Goal: Transaction & Acquisition: Purchase product/service

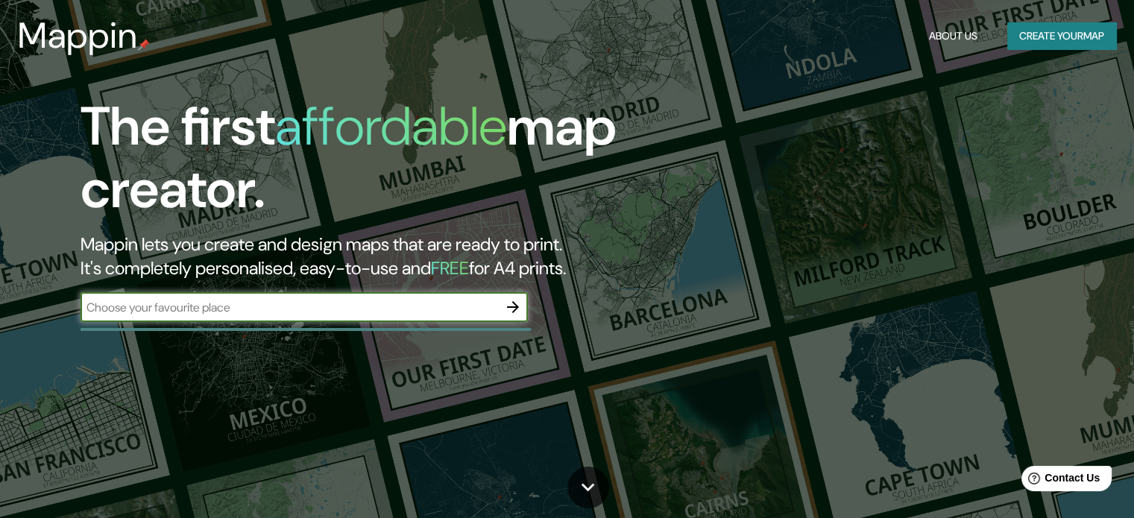
click at [215, 299] on input "text" at bounding box center [289, 307] width 417 height 17
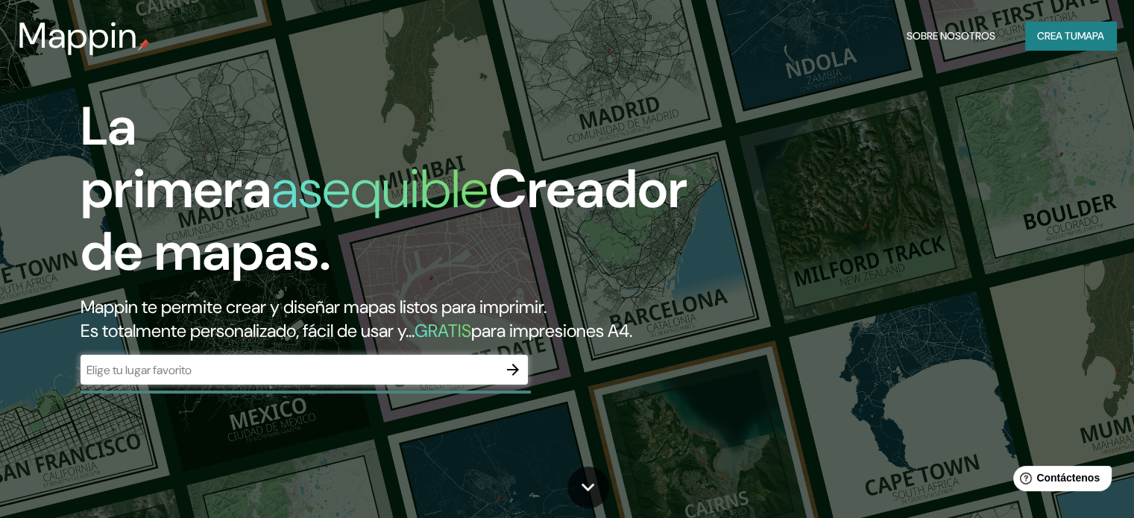
click at [262, 379] on input "text" at bounding box center [289, 370] width 417 height 17
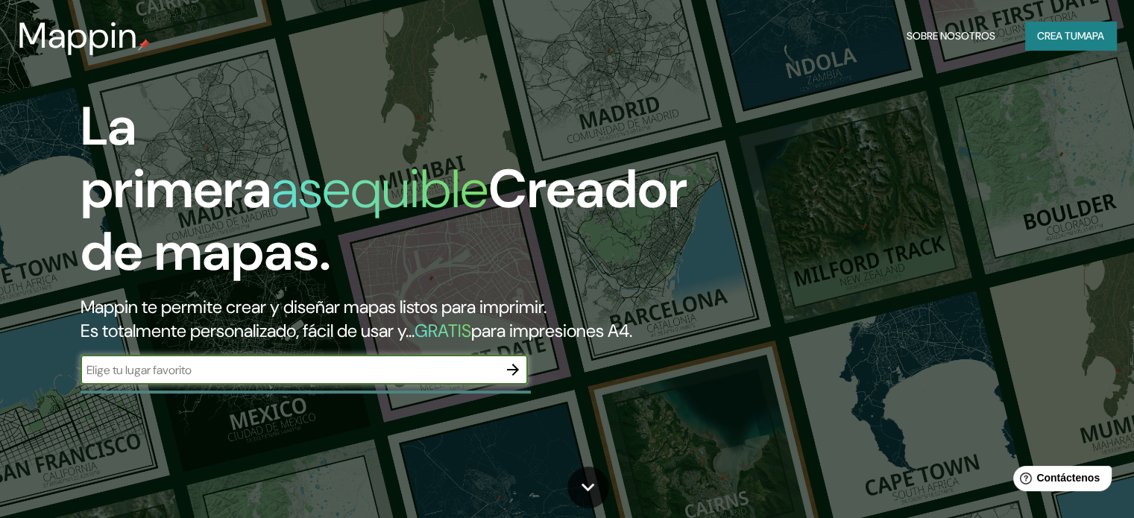
click at [262, 379] on input "text" at bounding box center [289, 370] width 417 height 17
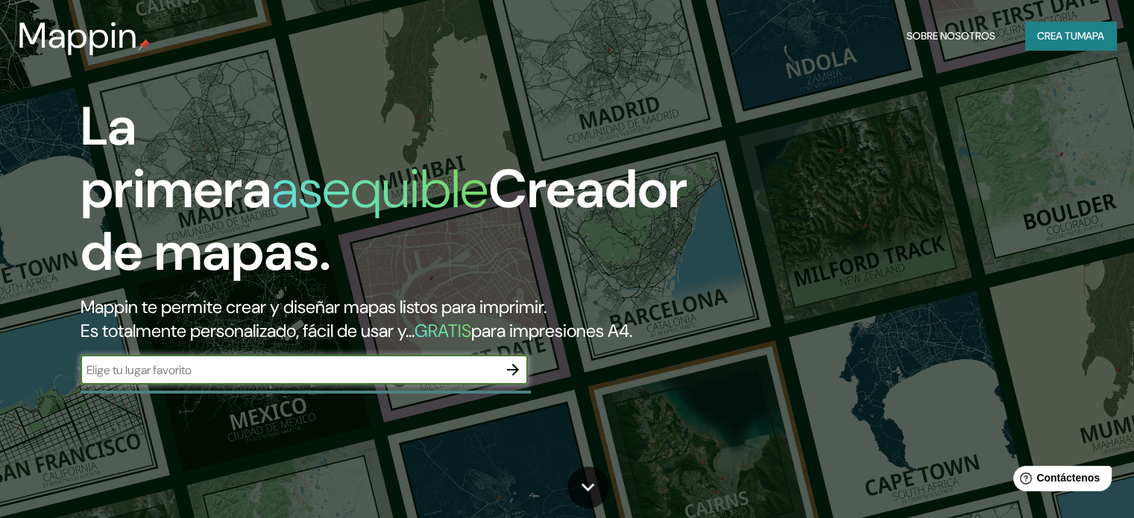
click at [262, 379] on input "text" at bounding box center [289, 370] width 417 height 17
click at [236, 385] on div "​" at bounding box center [304, 370] width 447 height 30
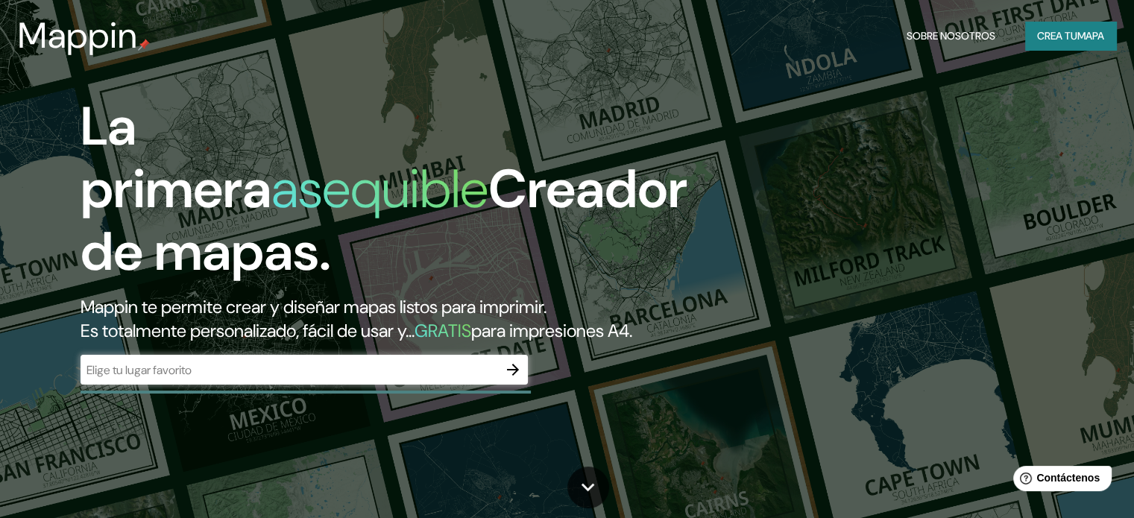
click at [236, 385] on div "​" at bounding box center [304, 370] width 447 height 30
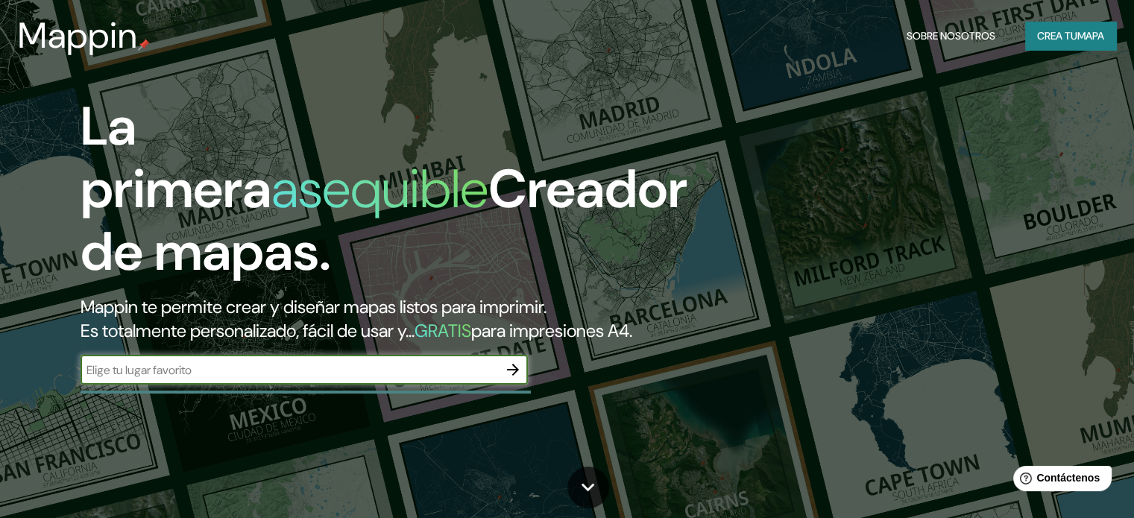
click at [239, 379] on input "text" at bounding box center [289, 370] width 417 height 17
click at [394, 379] on input "text" at bounding box center [289, 370] width 417 height 17
type input "represa [GEOGRAPHIC_DATA][PERSON_NAME]"
click at [513, 376] on icon "button" at bounding box center [513, 370] width 12 height 12
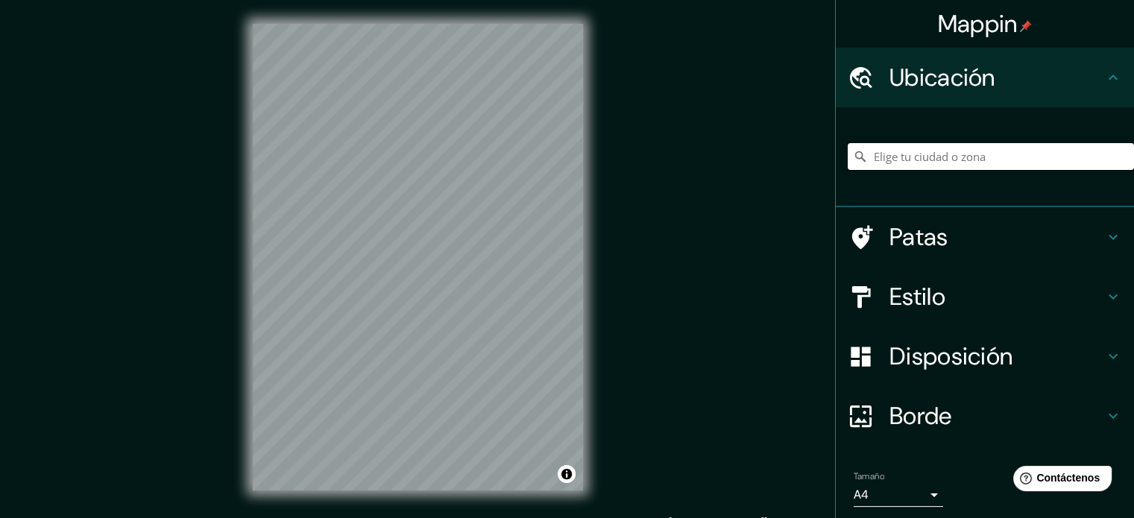
click at [933, 169] on input "Elige tu ciudad o zona" at bounding box center [991, 156] width 286 height 27
click at [930, 154] on input "Elige tu ciudad o zona" at bounding box center [991, 156] width 286 height 27
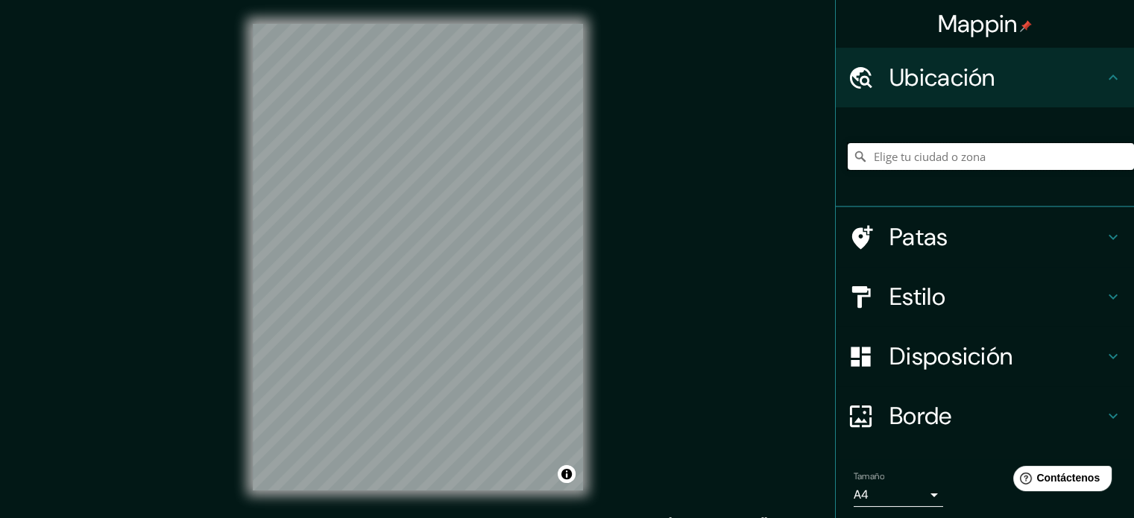
click at [930, 154] on input "Elige tu ciudad o zona" at bounding box center [991, 156] width 286 height 27
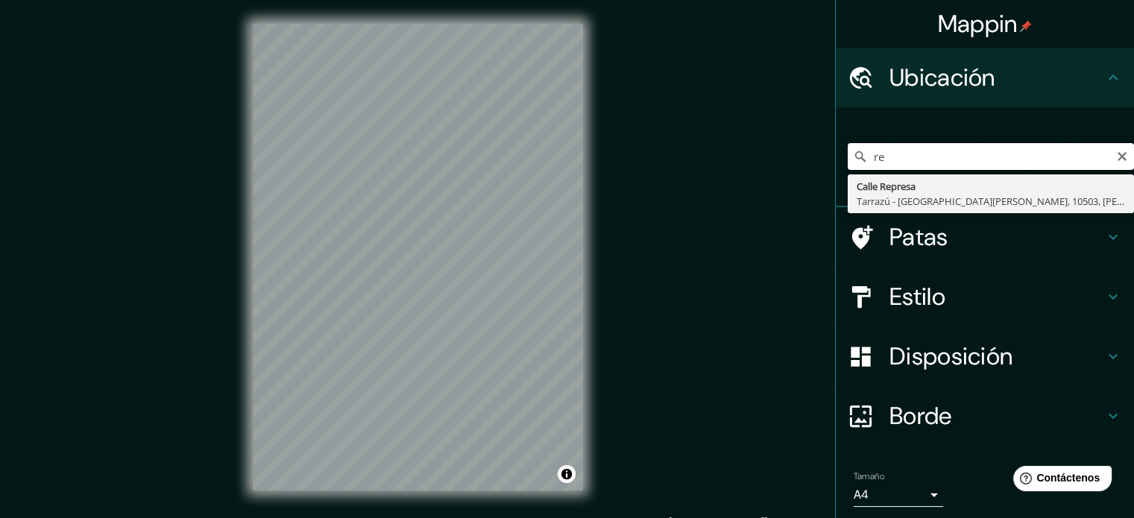
type input "r"
click at [955, 148] on input "uzuña arequips" at bounding box center [991, 156] width 286 height 27
type input "u"
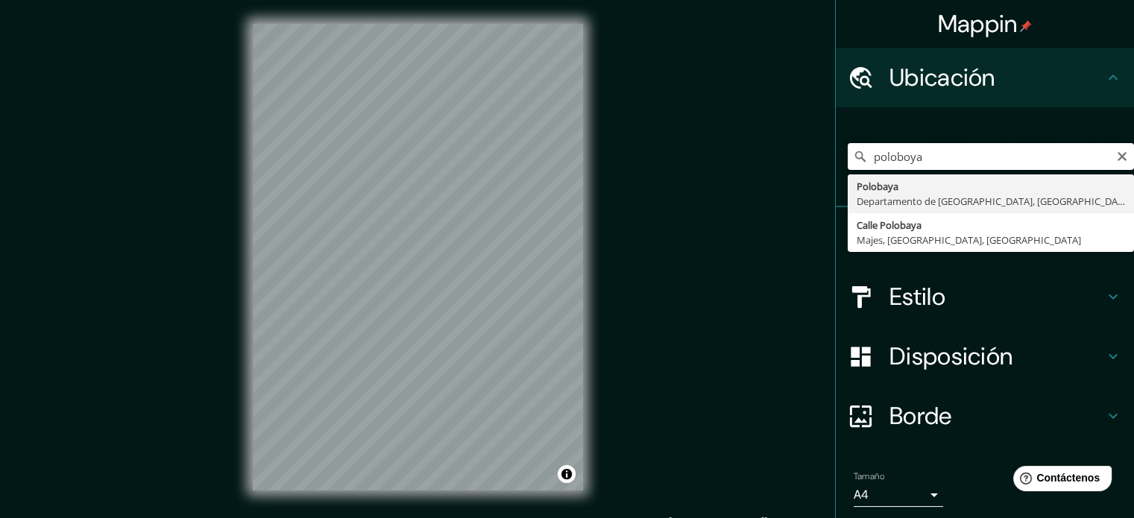
click at [968, 159] on input "poloboya" at bounding box center [991, 156] width 286 height 27
click at [992, 154] on input "poloboya" at bounding box center [991, 156] width 286 height 27
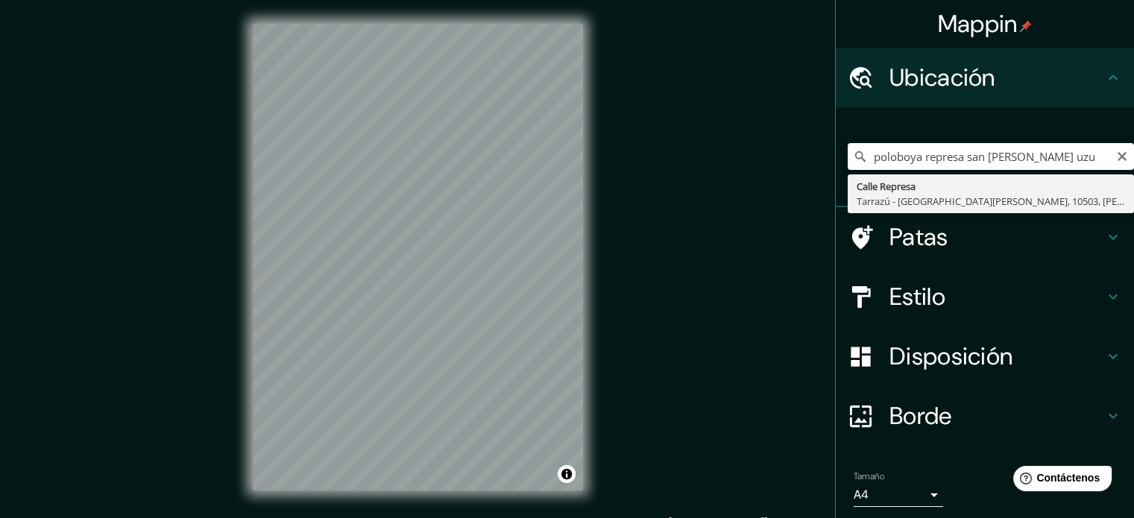
type input "[GEOGRAPHIC_DATA], [GEOGRAPHIC_DATA] - [GEOGRAPHIC_DATA][PERSON_NAME], 10503, […"
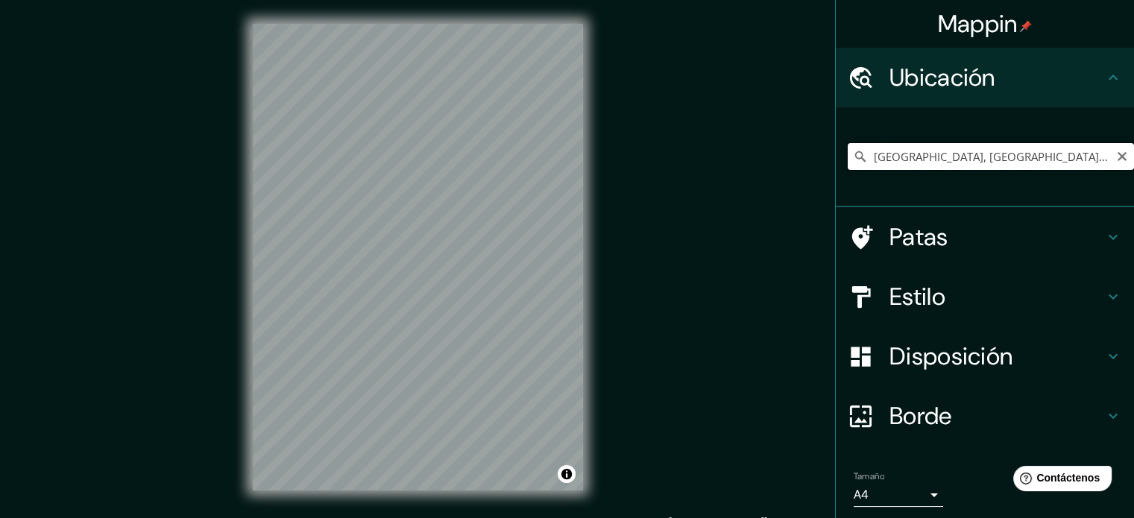
click at [1034, 158] on input "[GEOGRAPHIC_DATA], [GEOGRAPHIC_DATA] - [GEOGRAPHIC_DATA][PERSON_NAME], 10503, […" at bounding box center [991, 156] width 286 height 27
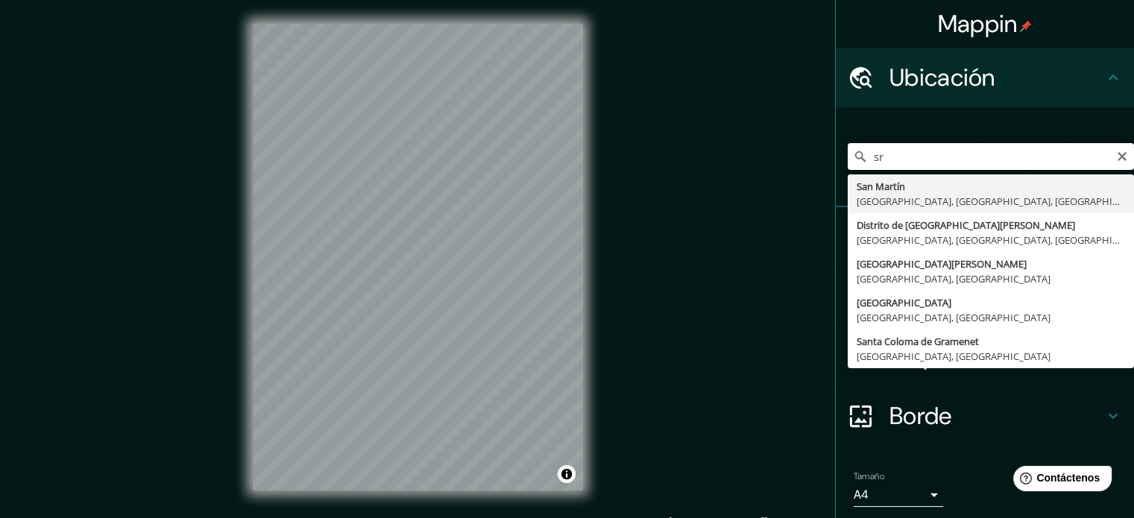
type input "s"
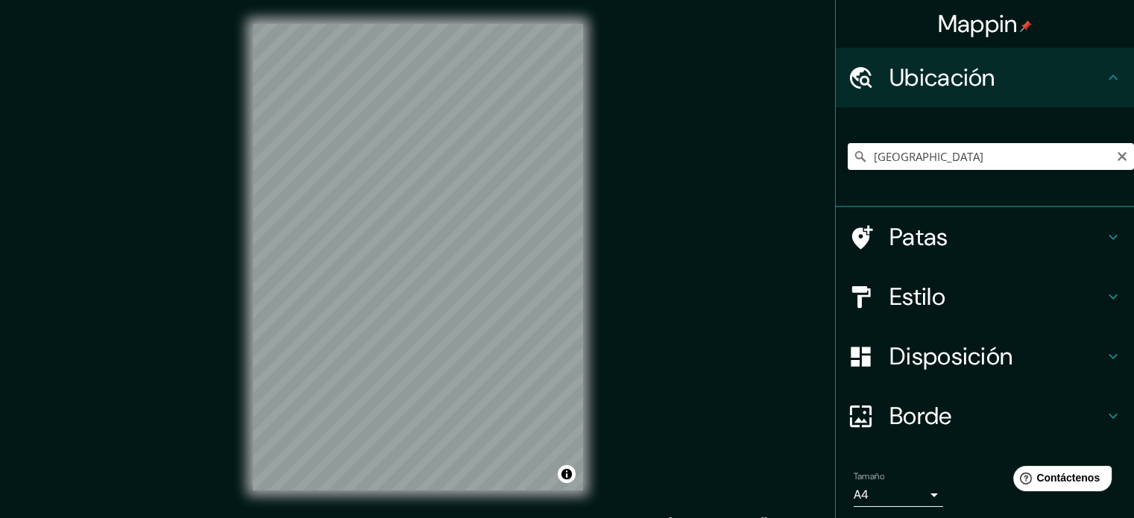
click at [967, 134] on div "[GEOGRAPHIC_DATA] [GEOGRAPHIC_DATA] [GEOGRAPHIC_DATA], [GEOGRAPHIC_DATA] [GEOGR…" at bounding box center [991, 156] width 286 height 75
click at [971, 161] on input "[GEOGRAPHIC_DATA]" at bounding box center [991, 156] width 286 height 27
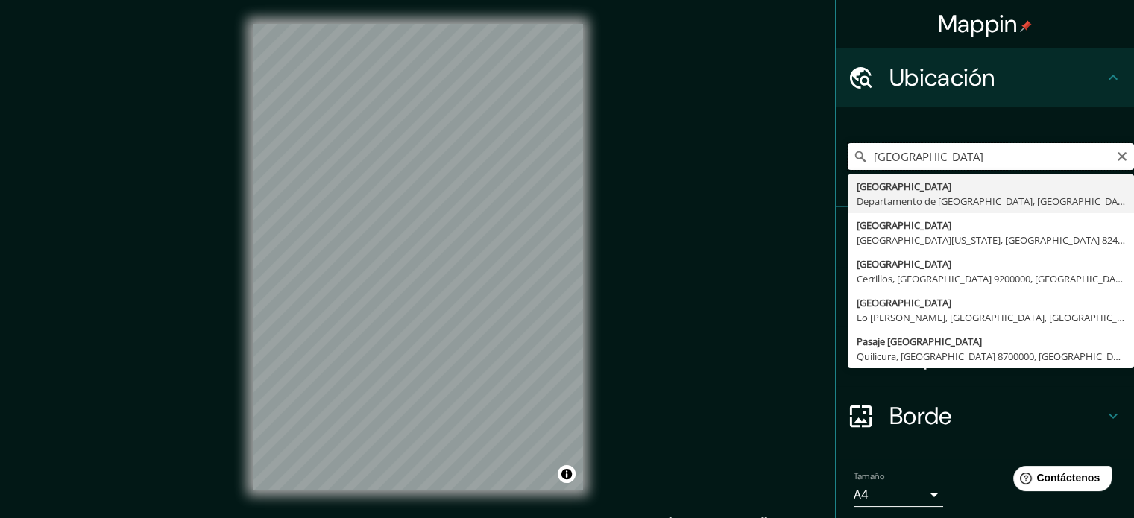
type input "[GEOGRAPHIC_DATA], [GEOGRAPHIC_DATA], [GEOGRAPHIC_DATA]"
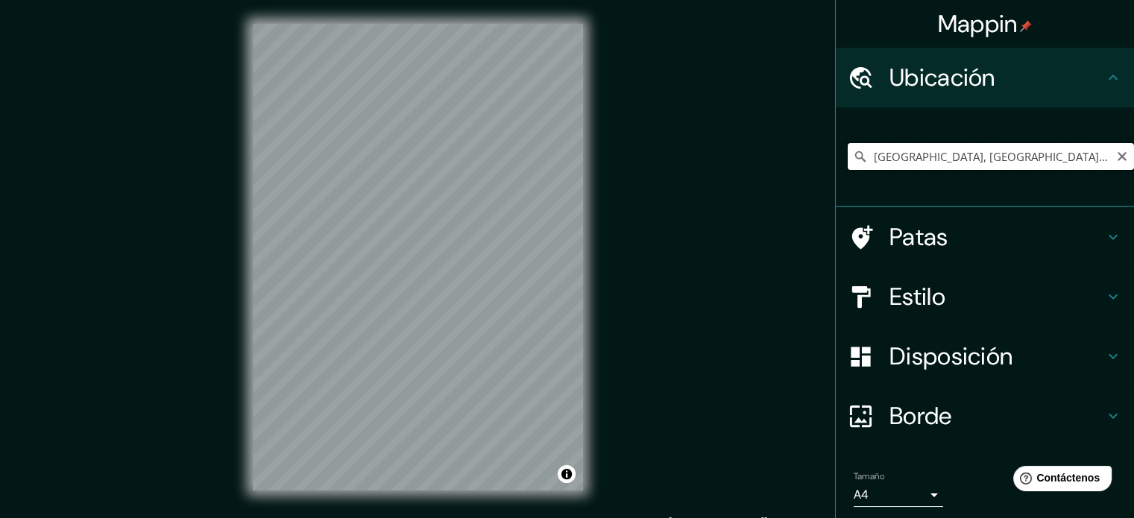
click at [998, 160] on input "[GEOGRAPHIC_DATA], [GEOGRAPHIC_DATA], [GEOGRAPHIC_DATA]" at bounding box center [991, 156] width 286 height 27
click at [1079, 154] on input "[GEOGRAPHIC_DATA], [GEOGRAPHIC_DATA], [GEOGRAPHIC_DATA]" at bounding box center [991, 156] width 286 height 27
click at [1091, 150] on input "[GEOGRAPHIC_DATA], [GEOGRAPHIC_DATA], [GEOGRAPHIC_DATA]" at bounding box center [991, 156] width 286 height 27
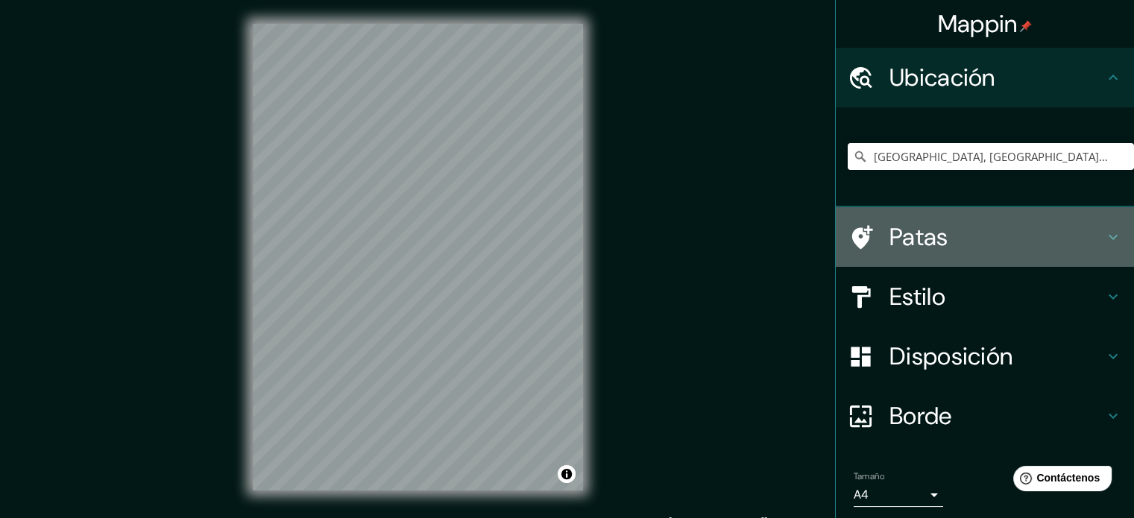
click at [964, 230] on h4 "Patas" at bounding box center [996, 237] width 215 height 30
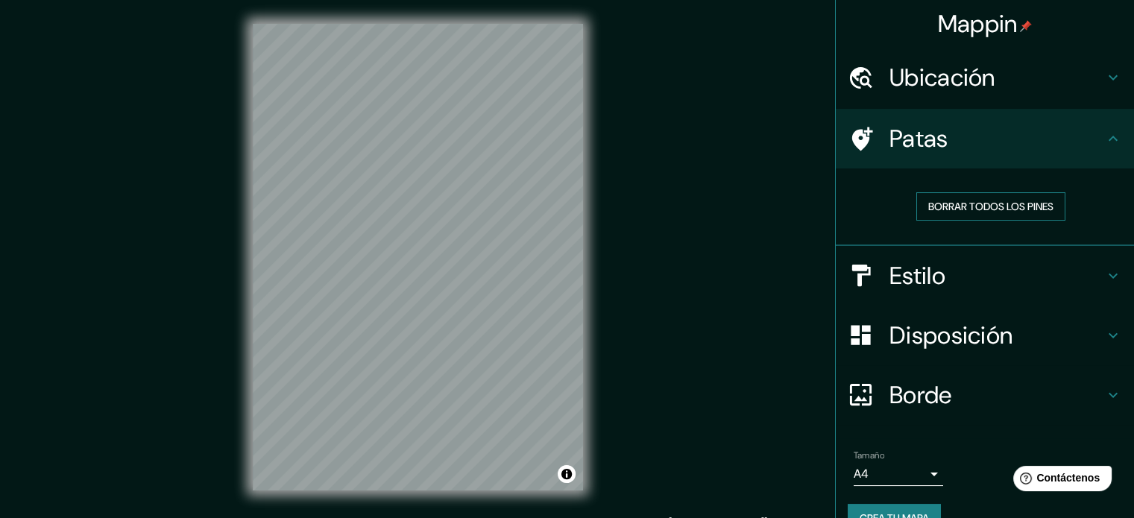
click at [1002, 208] on font "Borrar todos los pines" at bounding box center [990, 206] width 125 height 13
click at [969, 208] on font "Borrar todos los pines" at bounding box center [990, 206] width 125 height 13
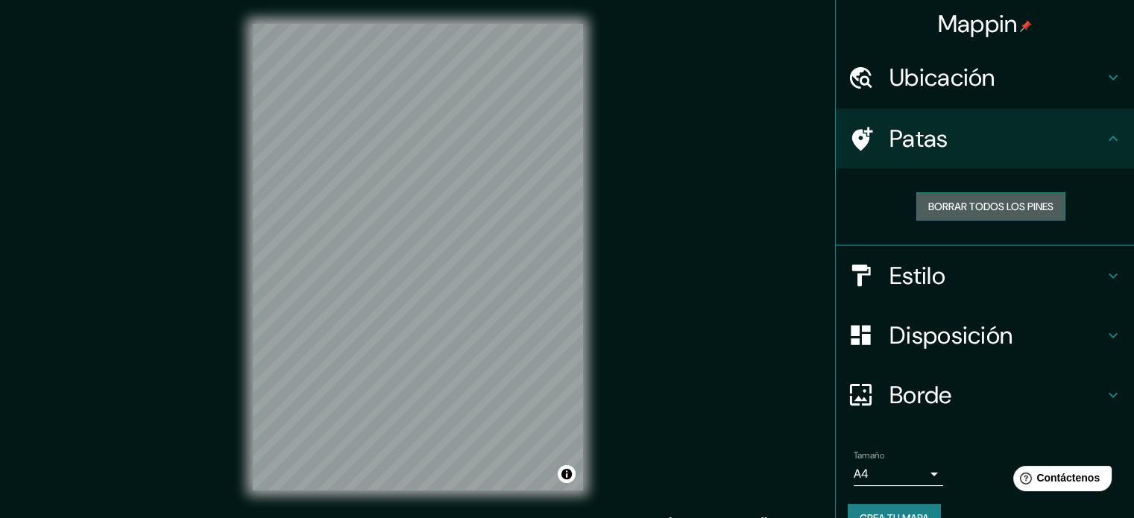
click at [969, 208] on font "Borrar todos los pines" at bounding box center [990, 206] width 125 height 13
click at [594, 338] on div "© Mapbox © OpenStreetMap Improve this map" at bounding box center [418, 257] width 378 height 514
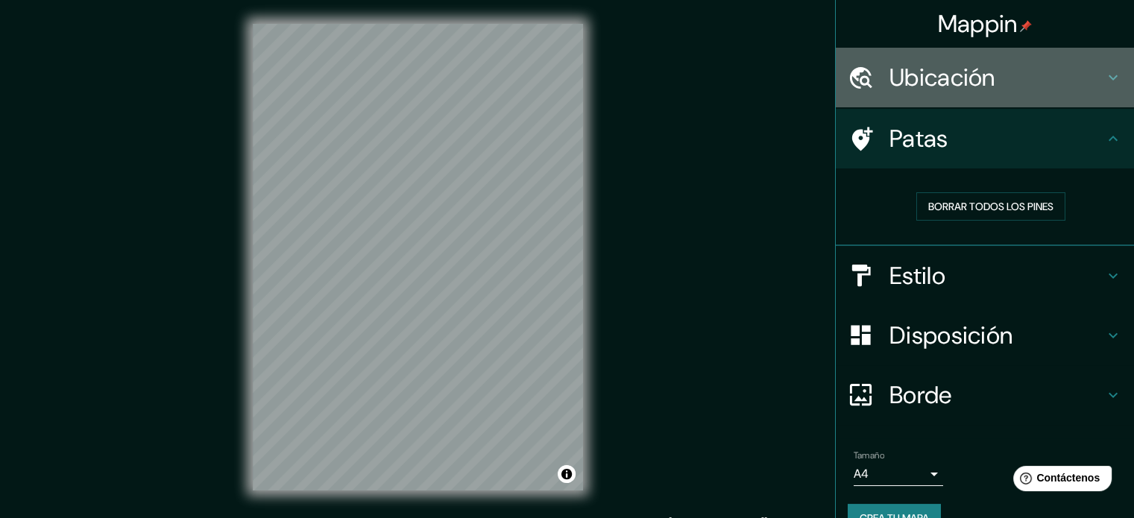
click at [1020, 85] on h4 "Ubicación" at bounding box center [996, 78] width 215 height 30
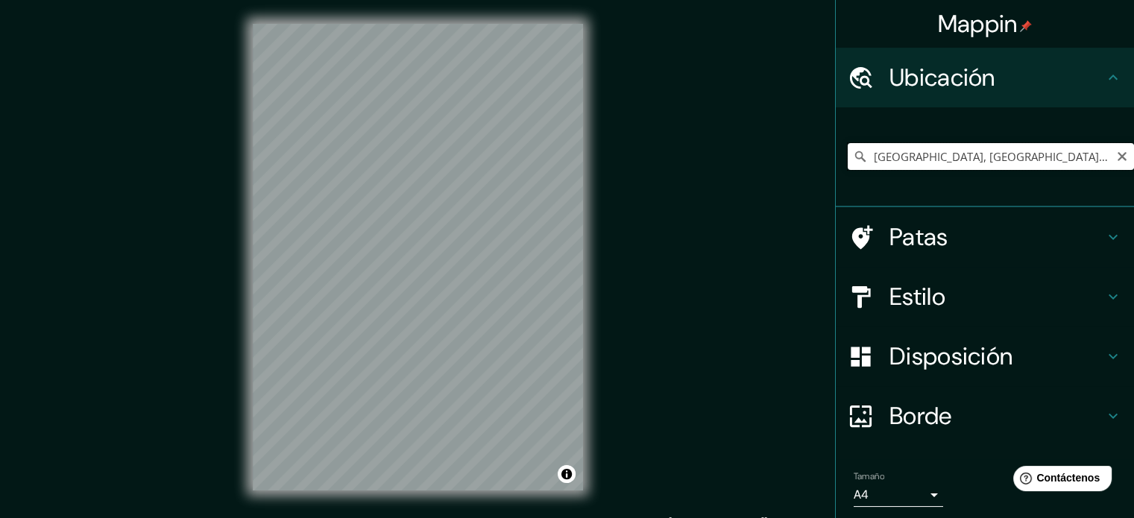
click at [1056, 156] on input "[GEOGRAPHIC_DATA], [GEOGRAPHIC_DATA], [GEOGRAPHIC_DATA]" at bounding box center [991, 156] width 286 height 27
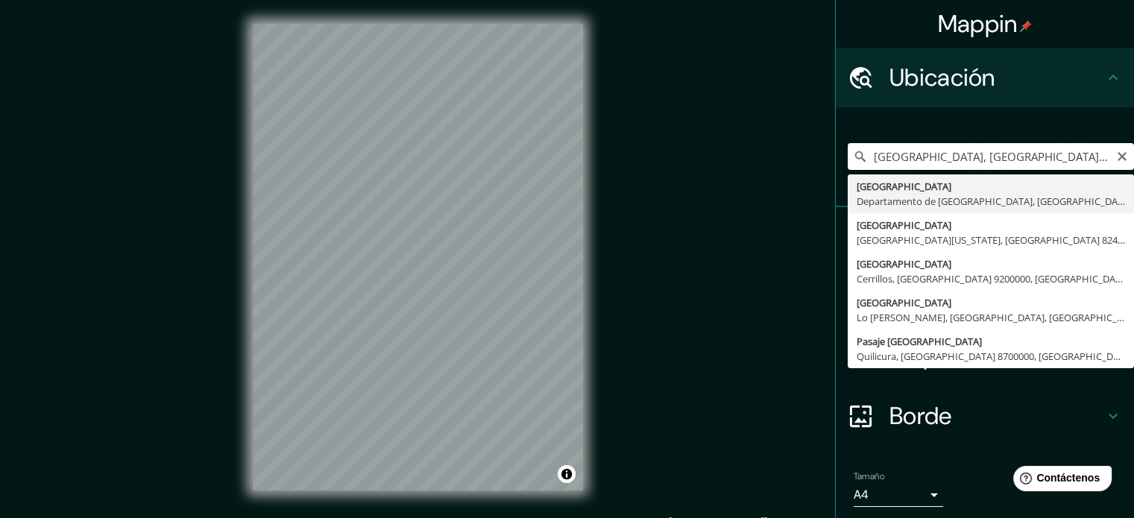
click at [1064, 154] on input "[GEOGRAPHIC_DATA], [GEOGRAPHIC_DATA], [GEOGRAPHIC_DATA]" at bounding box center [991, 156] width 286 height 27
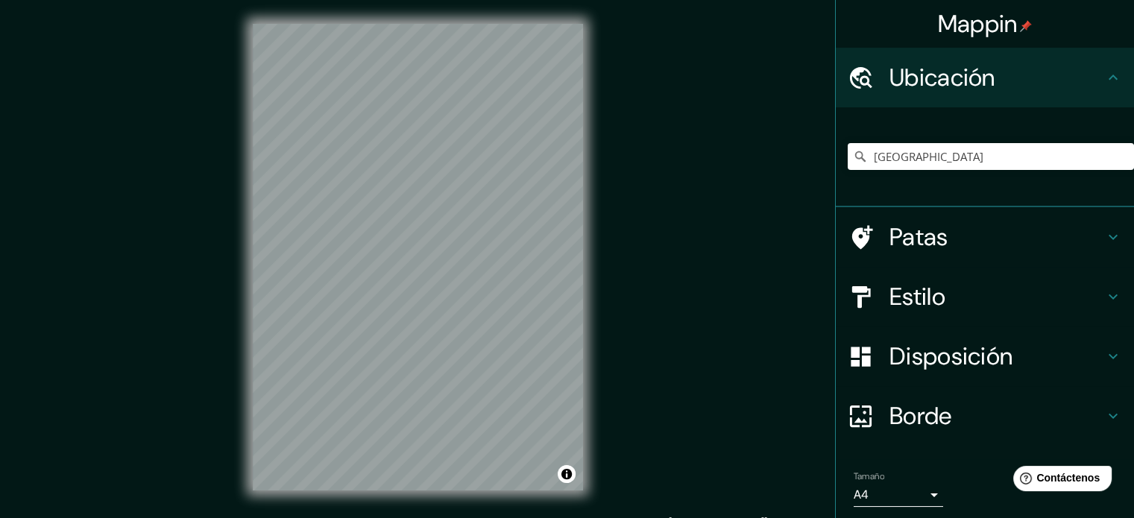
click at [331, 517] on html "Mappin Ubicación [GEOGRAPHIC_DATA] Patas Estilo Disposición Borde Elige un bord…" at bounding box center [567, 259] width 1134 height 518
click at [919, 150] on input "[GEOGRAPHIC_DATA]" at bounding box center [991, 156] width 286 height 27
click at [927, 160] on input "[GEOGRAPHIC_DATA]" at bounding box center [991, 156] width 286 height 27
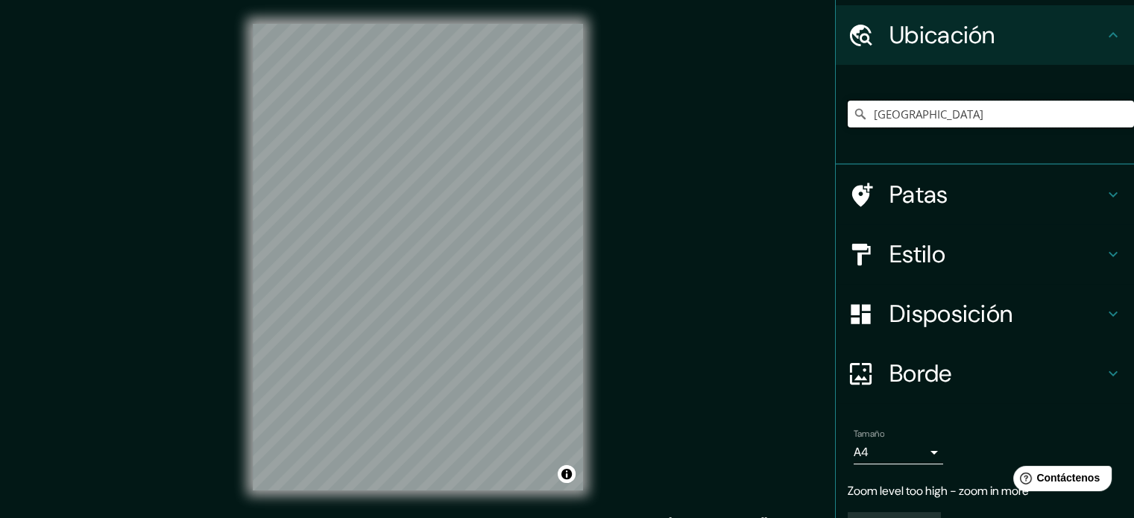
scroll to position [81, 0]
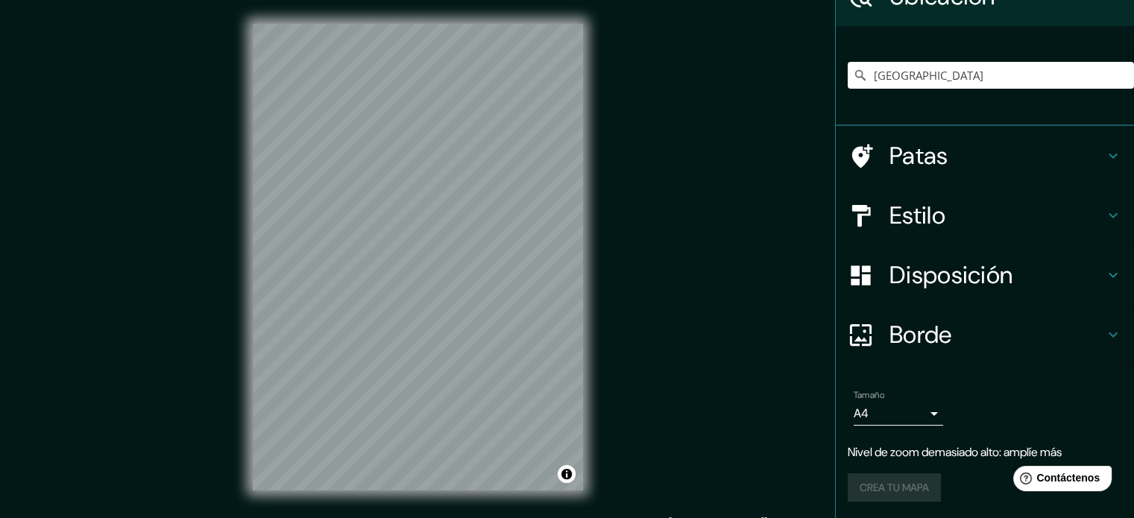
click at [940, 56] on div "[GEOGRAPHIC_DATA]" at bounding box center [991, 75] width 286 height 75
click at [945, 75] on input "[GEOGRAPHIC_DATA]" at bounding box center [991, 75] width 286 height 27
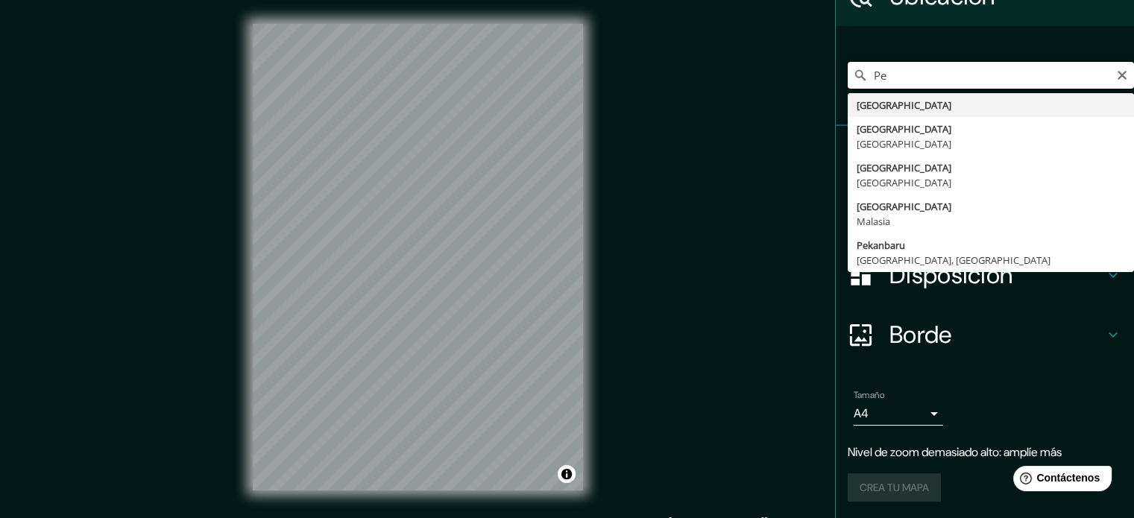
type input "P"
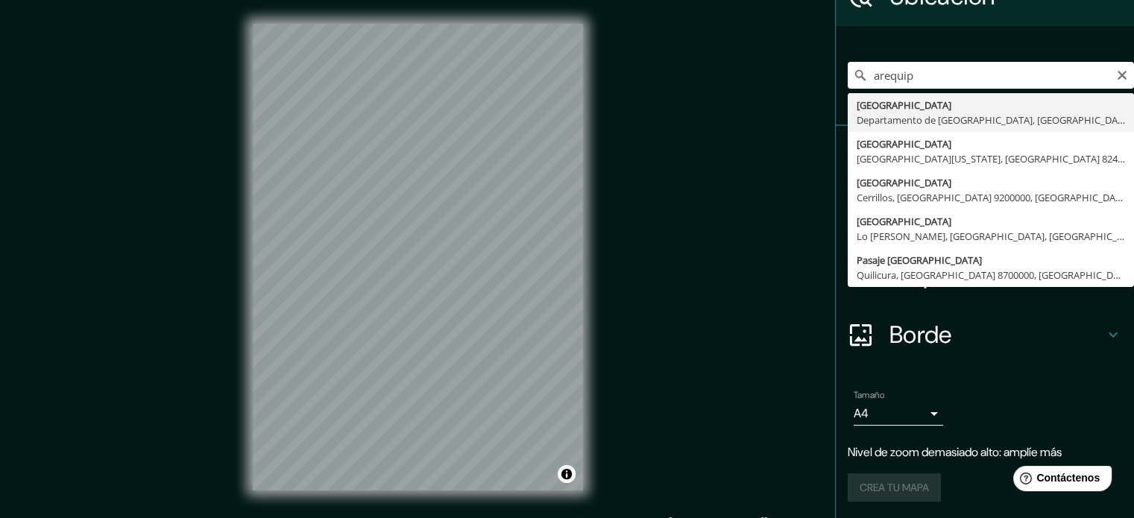
type input "[GEOGRAPHIC_DATA], [GEOGRAPHIC_DATA], [GEOGRAPHIC_DATA]"
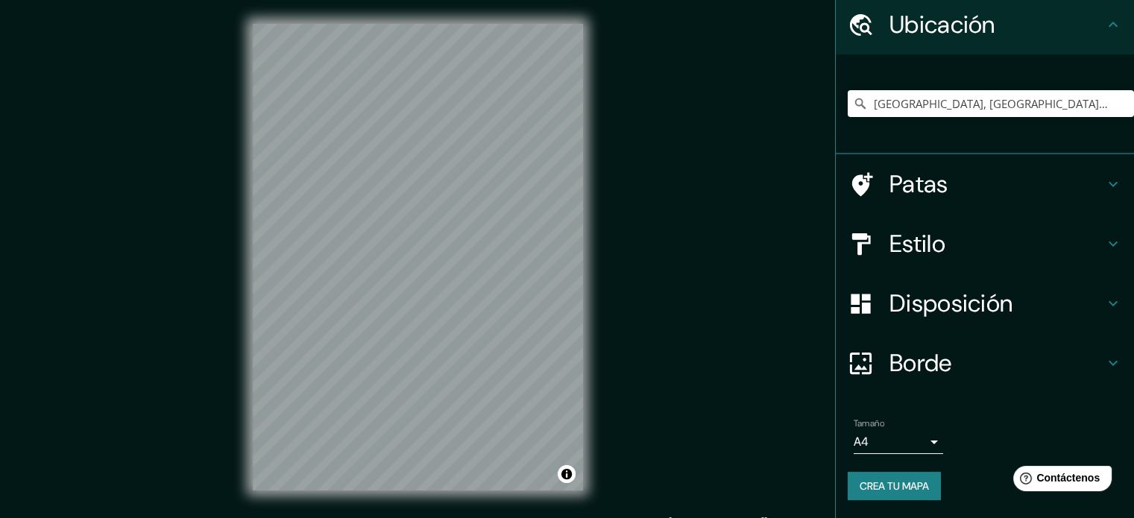
scroll to position [51, 0]
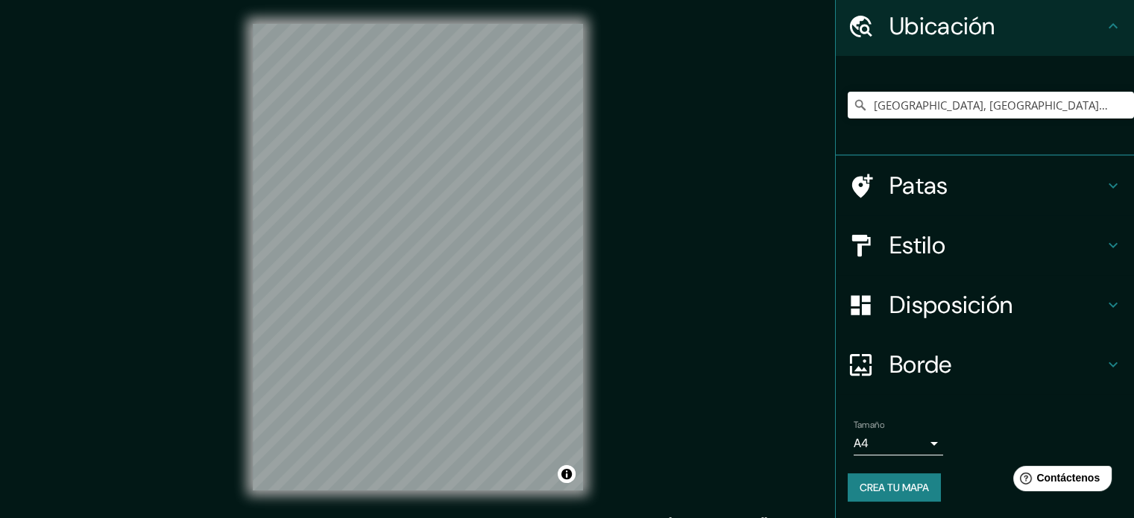
click at [172, 200] on div "Mappin Ubicación [GEOGRAPHIC_DATA], [GEOGRAPHIC_DATA], [GEOGRAPHIC_DATA] [GEOGR…" at bounding box center [567, 269] width 1134 height 538
click at [504, 357] on div "© Mapbox © OpenStreetMap Improve this map" at bounding box center [418, 257] width 378 height 514
